Goal: Task Accomplishment & Management: Manage account settings

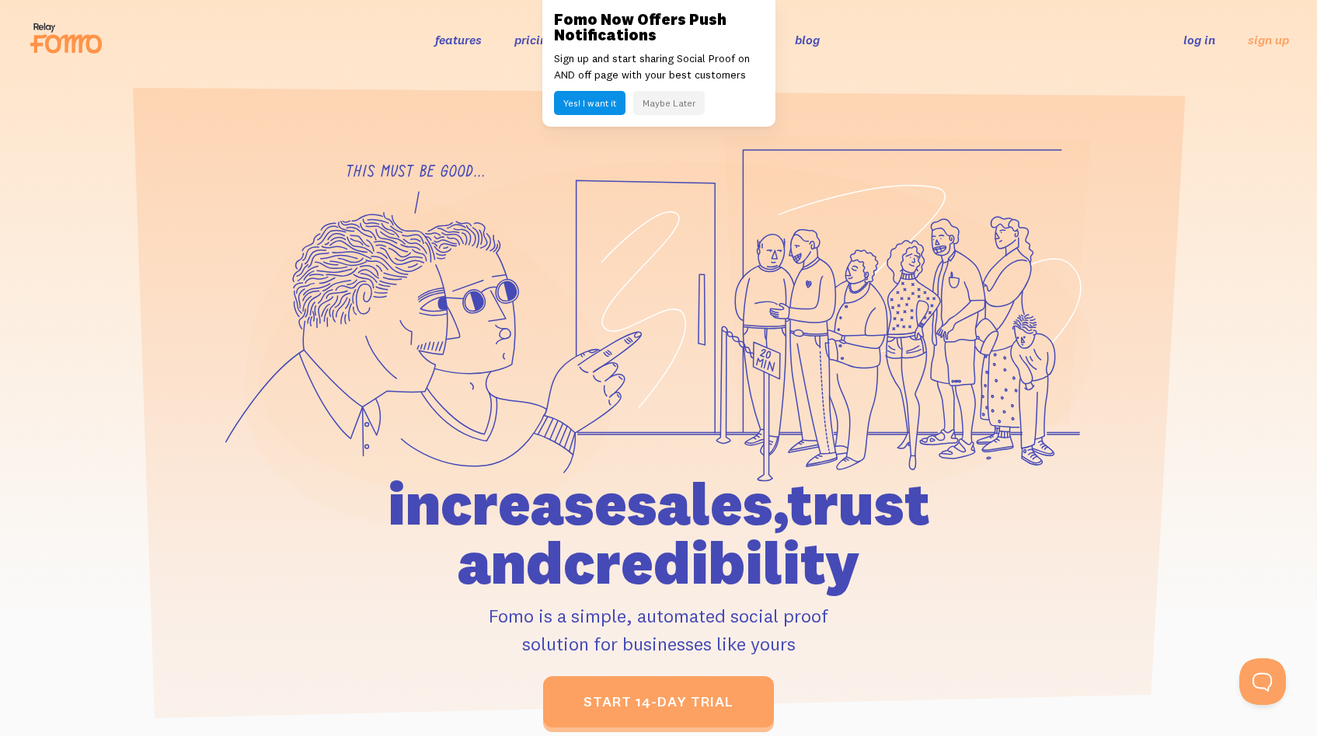
click at [1195, 35] on link "log in" at bounding box center [1199, 40] width 32 height 16
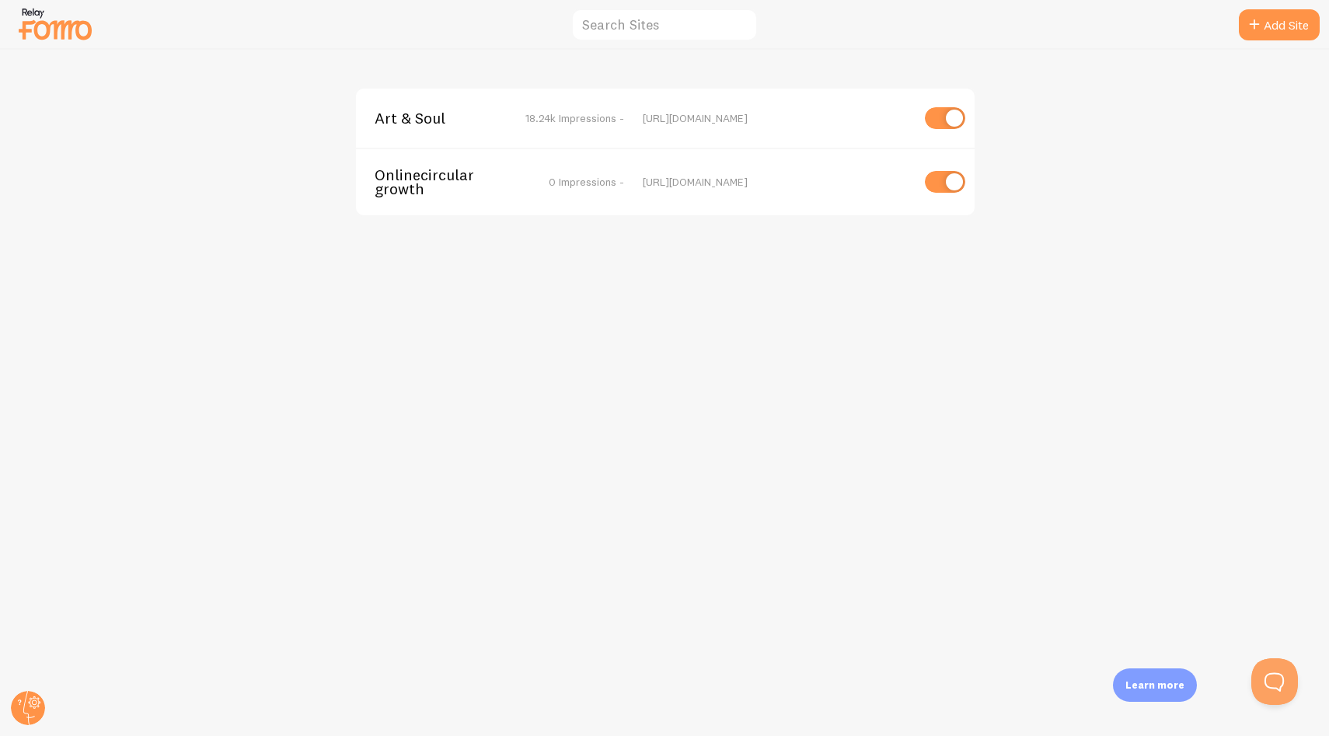
click at [649, 326] on div "Art & Soul 18.24k Impressions - [URL][DOMAIN_NAME] Onlinecirculargrowth 0 Impre…" at bounding box center [665, 393] width 1328 height 686
click at [435, 123] on span "Art & Soul" at bounding box center [436, 118] width 125 height 14
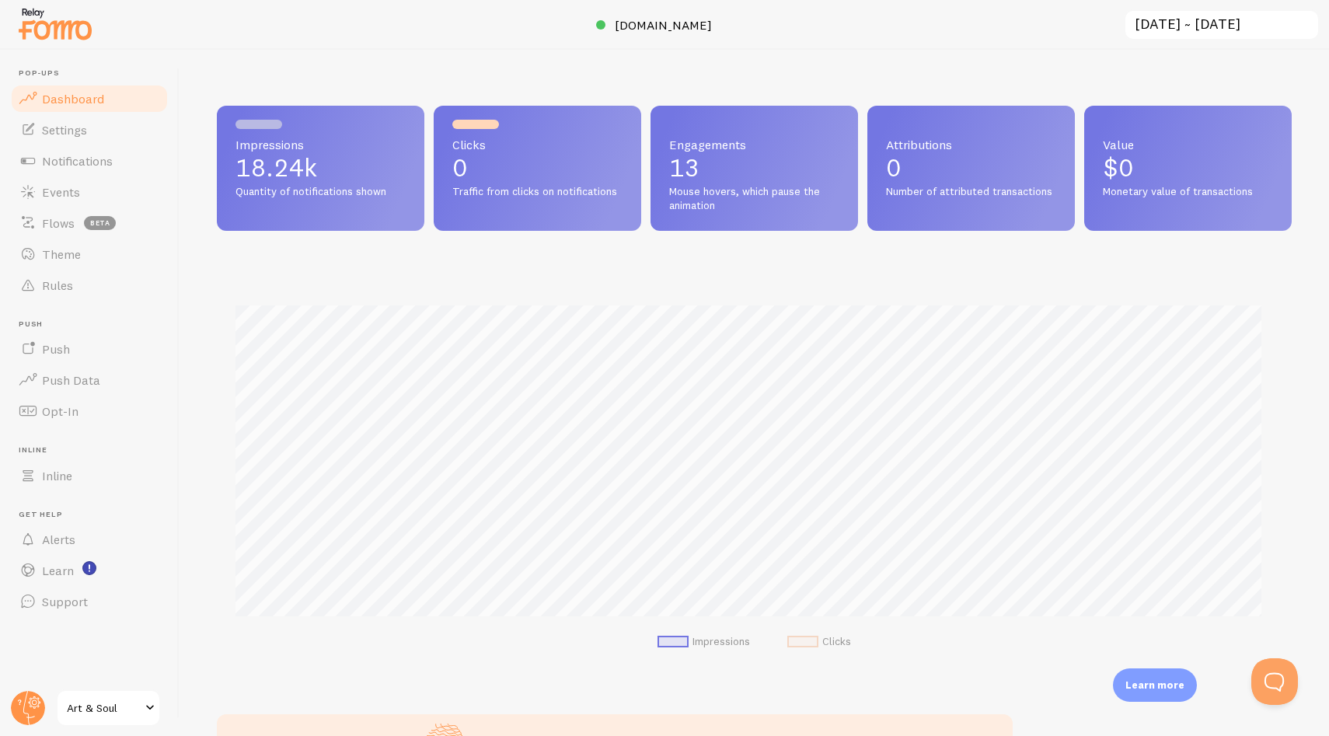
scroll to position [408, 1063]
click at [96, 158] on span "Notifications" at bounding box center [77, 161] width 71 height 16
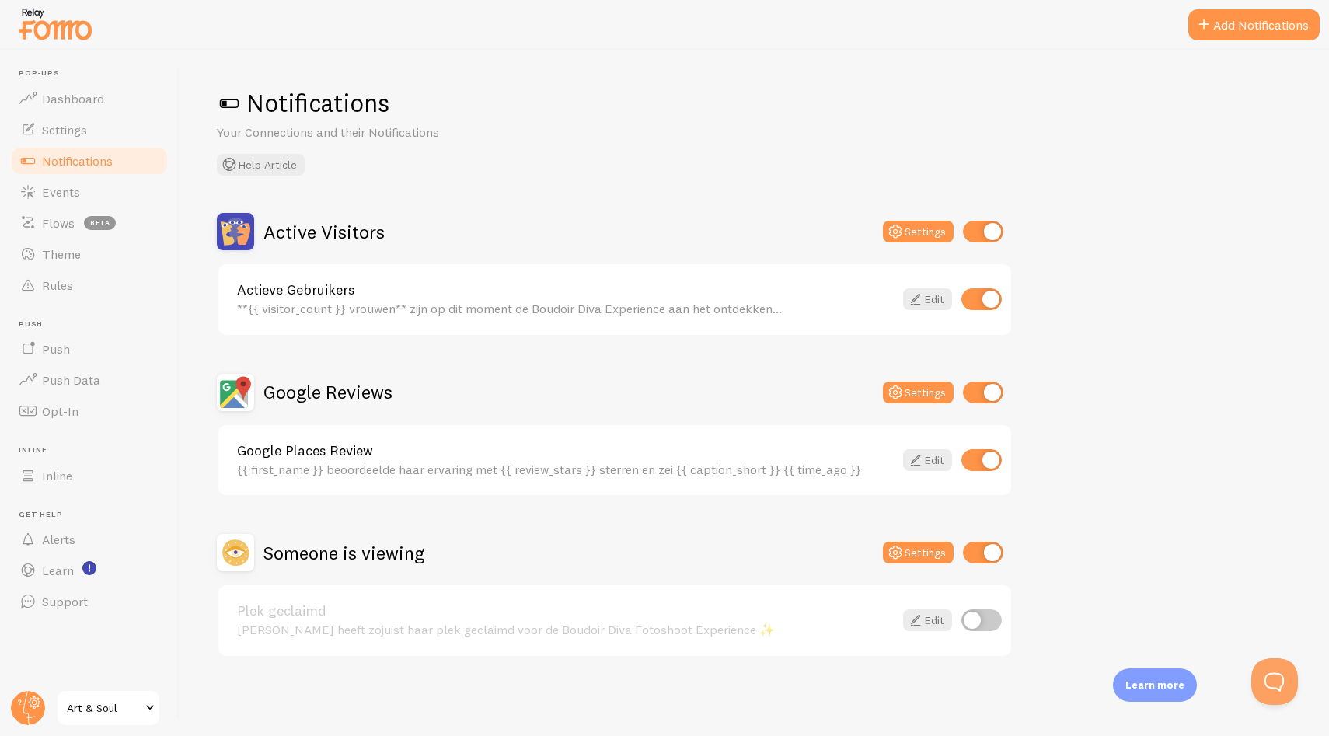
click at [993, 622] on input "checkbox" at bounding box center [981, 620] width 40 height 22
checkbox input "true"
click at [750, 542] on div "Someone is viewing Settings" at bounding box center [615, 552] width 796 height 37
click at [1244, 127] on div "Notifications Your Connections and their Notifications Help Article" at bounding box center [754, 131] width 1074 height 89
click at [678, 156] on div "Notifications Your Connections and their Notifications Help Article" at bounding box center [754, 131] width 1074 height 89
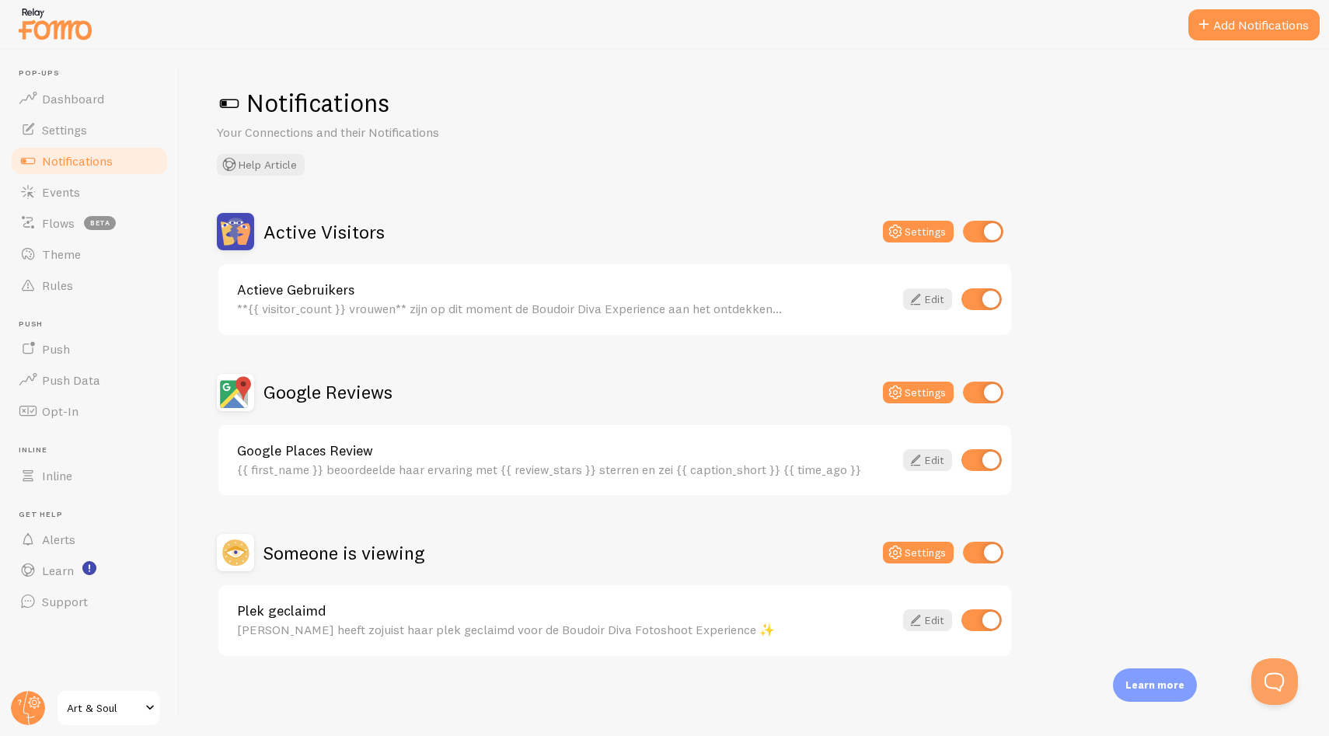
click at [599, 155] on div "Notifications Your Connections and their Notifications Help Article" at bounding box center [754, 131] width 1074 height 89
click at [676, 107] on h1 "Notifications" at bounding box center [754, 103] width 1074 height 32
click at [82, 123] on span "Settings" at bounding box center [64, 130] width 45 height 16
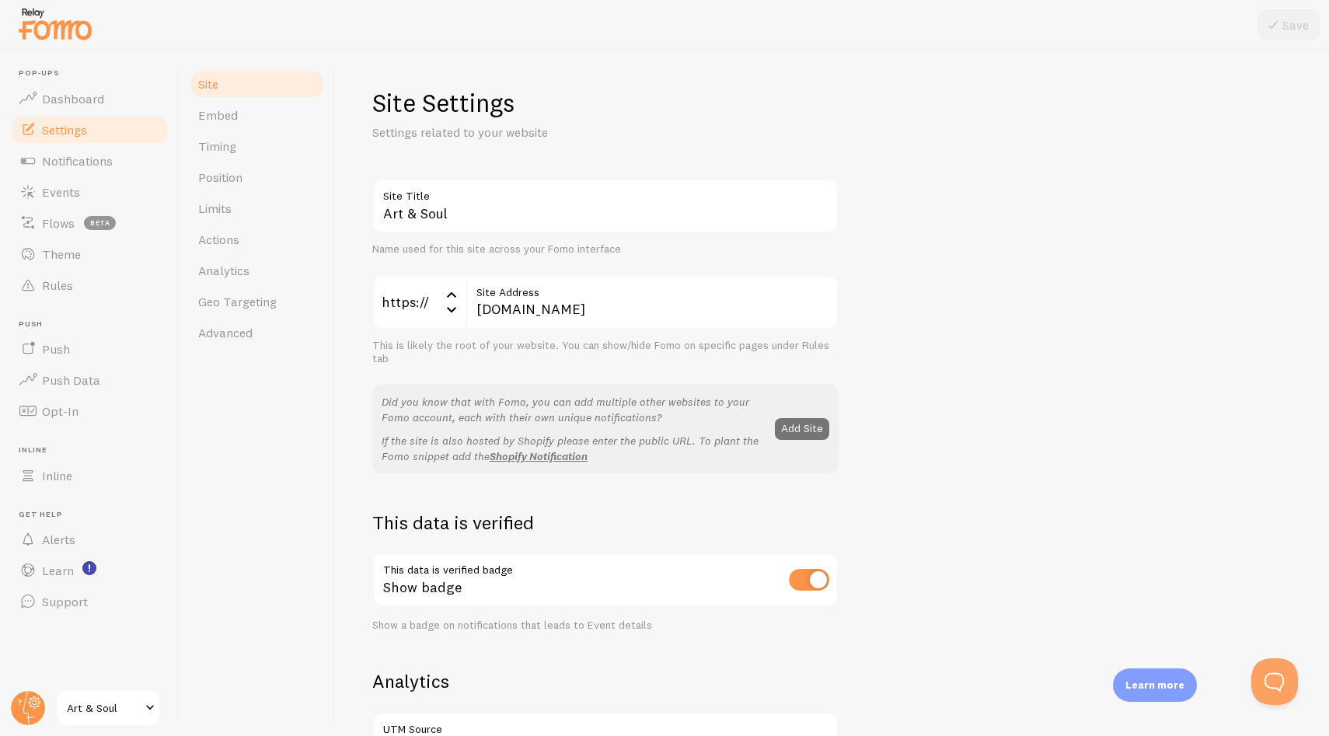
click at [910, 292] on div "Art & Soul Site Title Name used for this site across your Fomo interface https:…" at bounding box center [831, 704] width 919 height 1051
drag, startPoint x: 967, startPoint y: 301, endPoint x: 512, endPoint y: 35, distance: 527.5
click at [966, 301] on div "Art & Soul Site Title Name used for this site across your Fomo interface https:…" at bounding box center [831, 704] width 919 height 1051
